Goal: Register for event/course

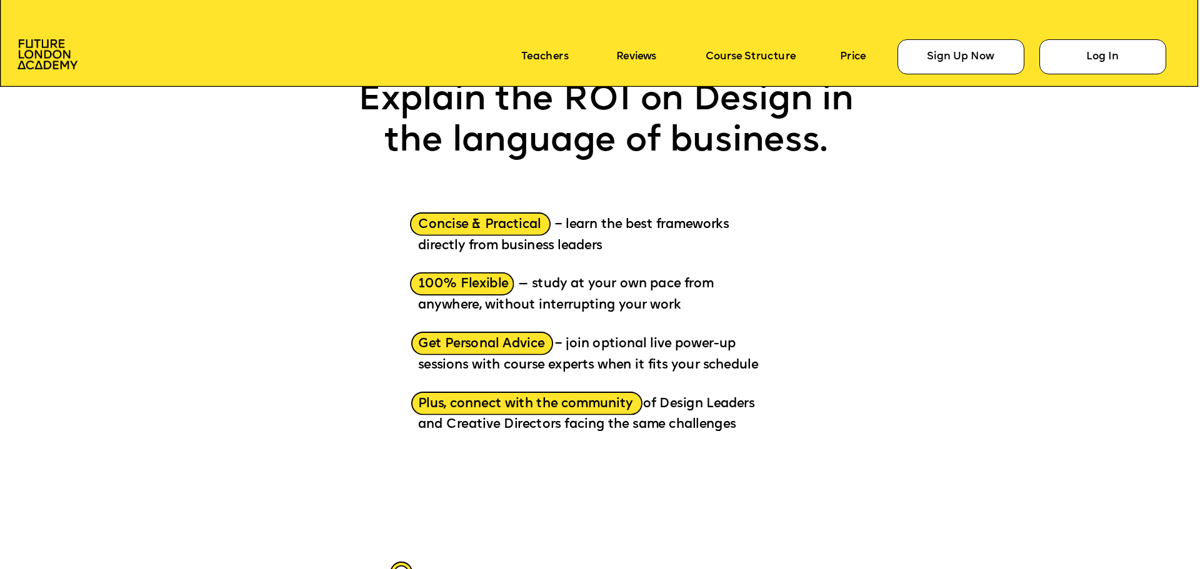
scroll to position [1812, 0]
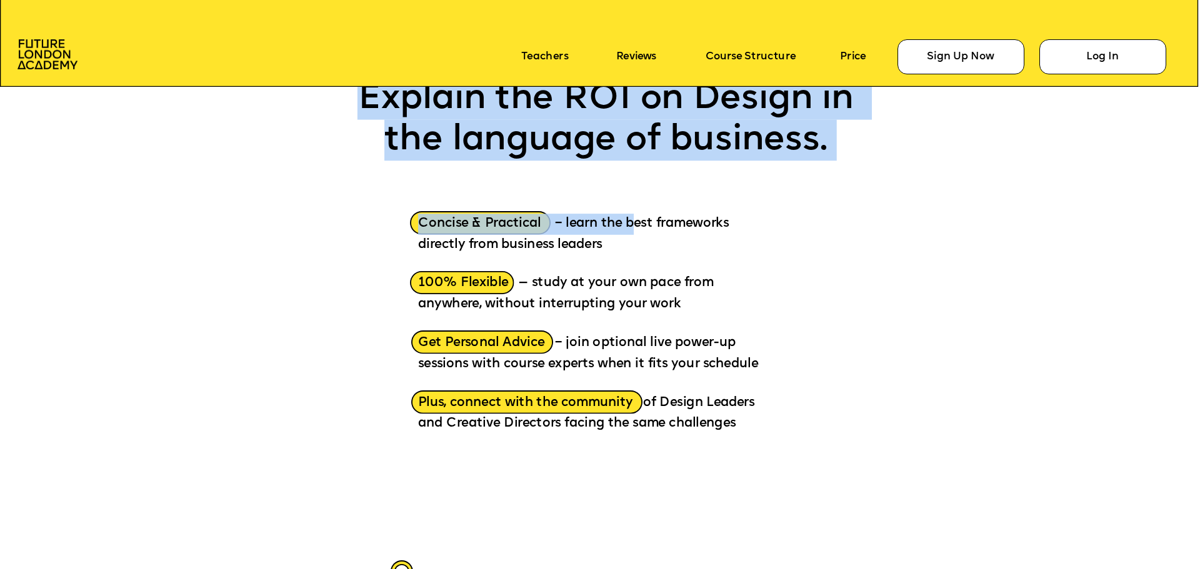
drag, startPoint x: 417, startPoint y: 222, endPoint x: 731, endPoint y: 229, distance: 313.7
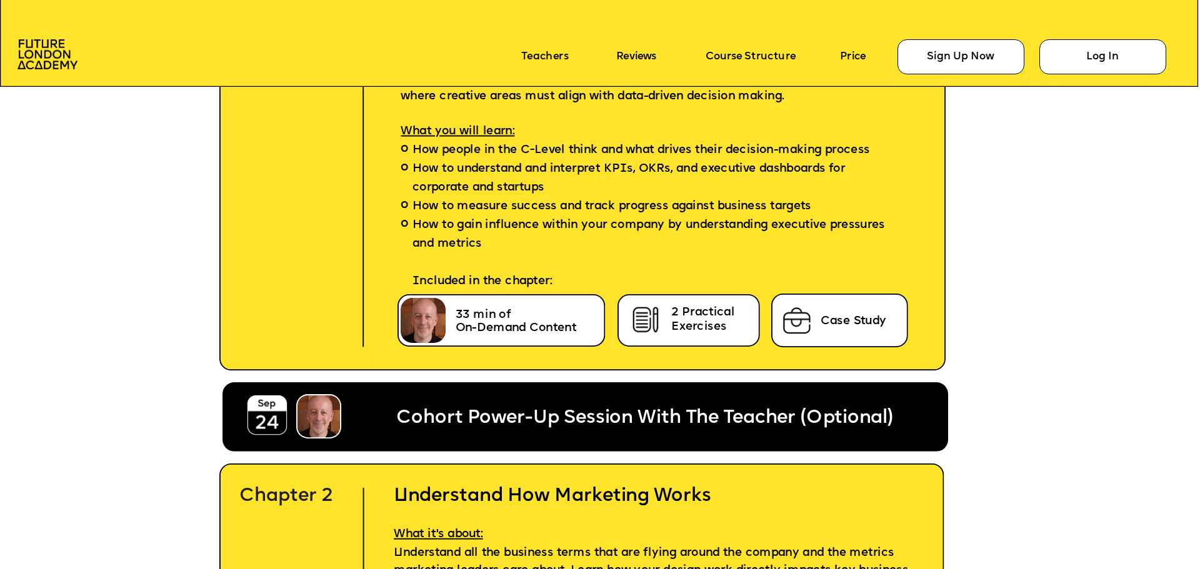
scroll to position [3811, 0]
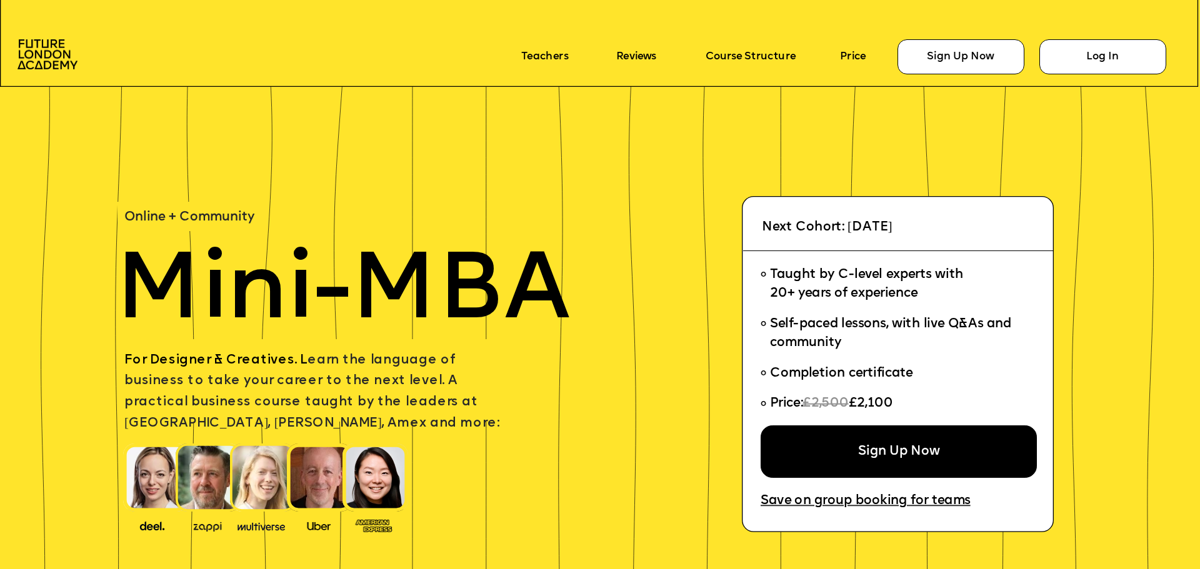
scroll to position [5936, 0]
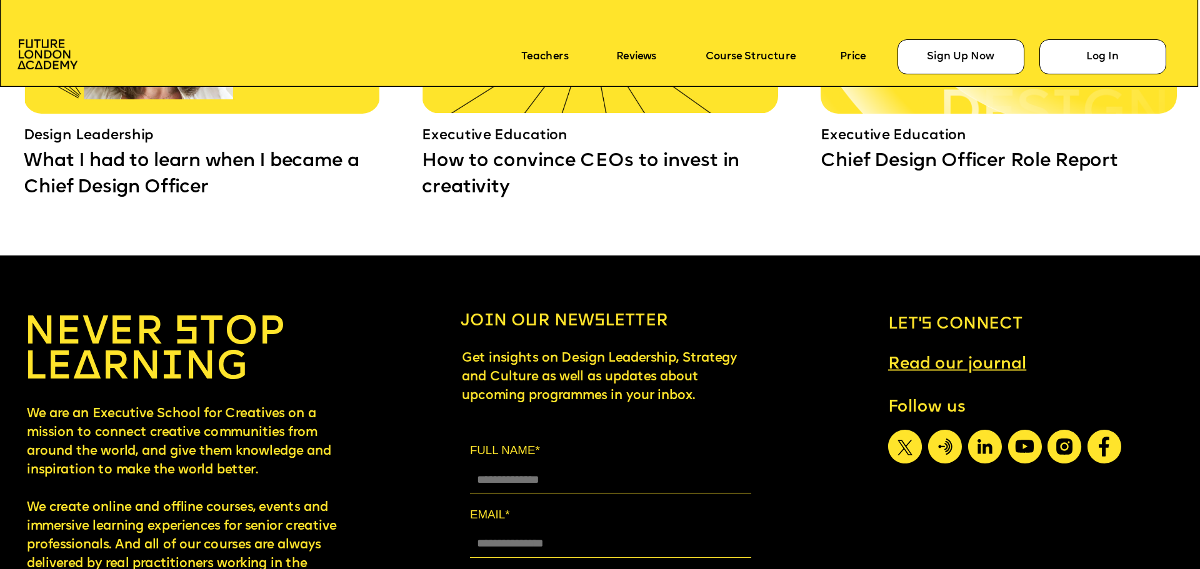
scroll to position [11152, 0]
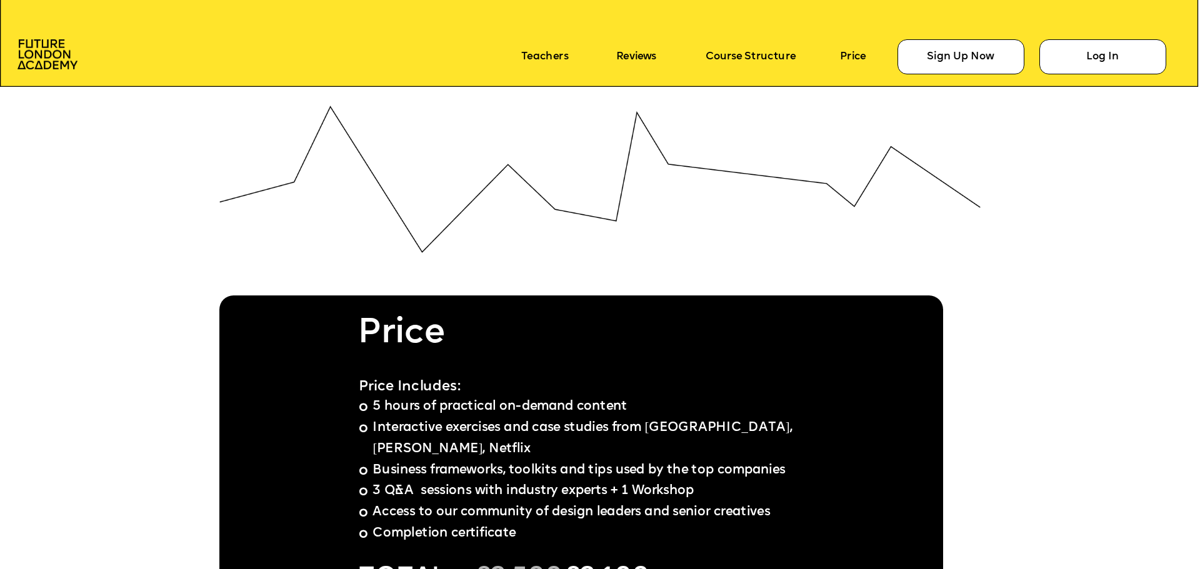
drag, startPoint x: 817, startPoint y: 416, endPoint x: 806, endPoint y: 106, distance: 310.1
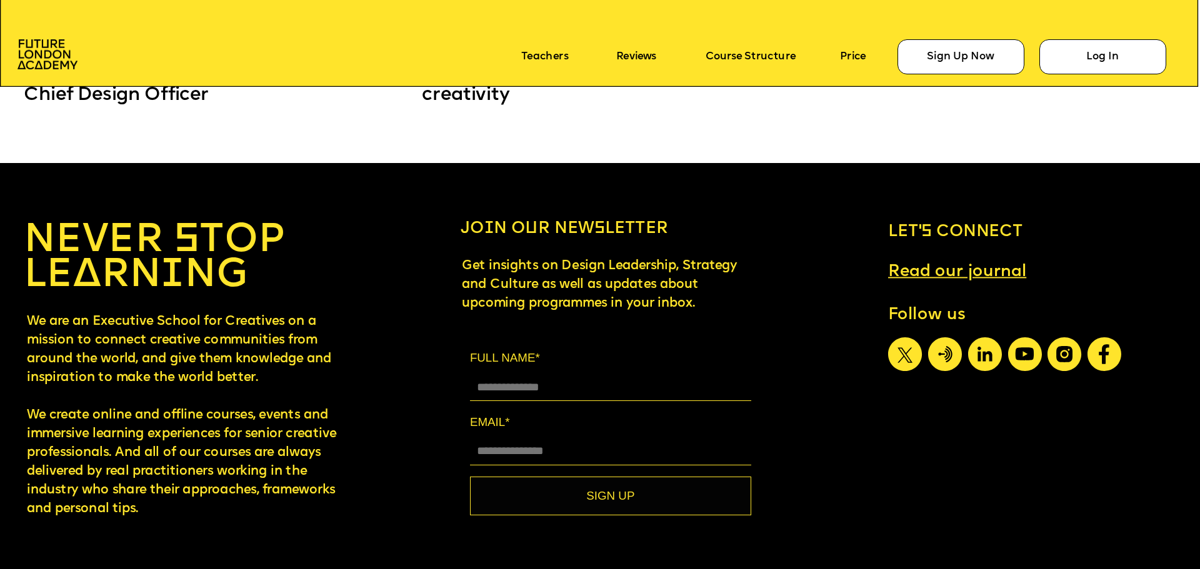
drag, startPoint x: 1052, startPoint y: 331, endPoint x: 1037, endPoint y: 599, distance: 268.5
click at [982, 352] on icon at bounding box center [985, 354] width 34 height 34
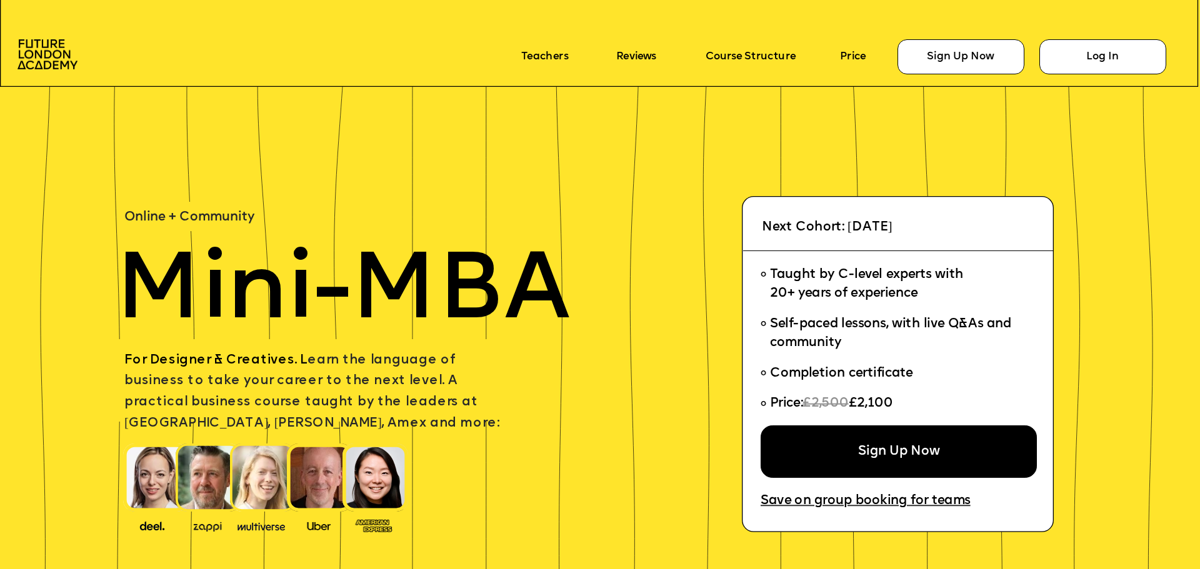
scroll to position [11152, 0]
